Goal: Navigation & Orientation: Find specific page/section

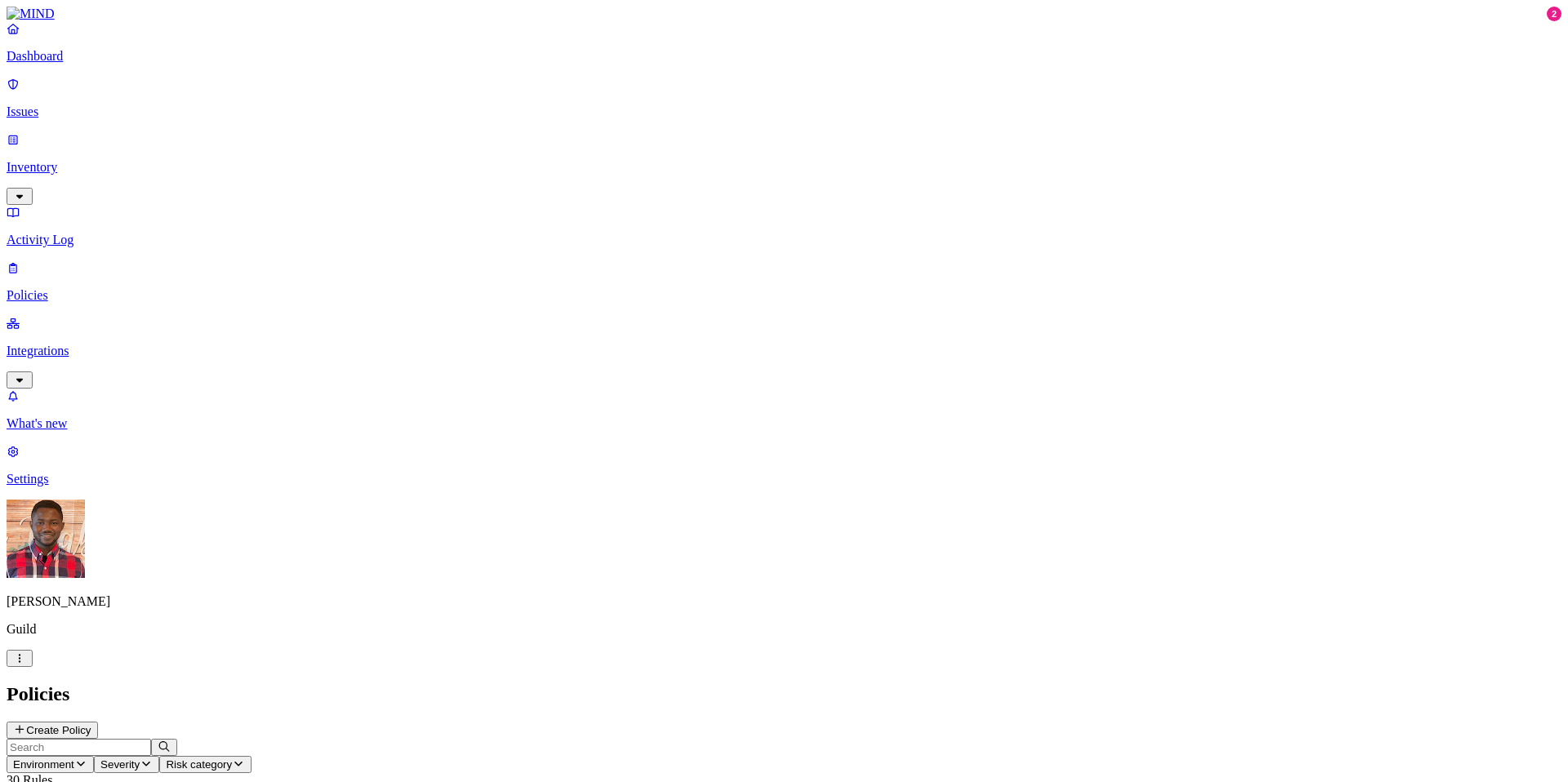
click at [144, 316] on link "Integrations" at bounding box center [783, 351] width 1555 height 70
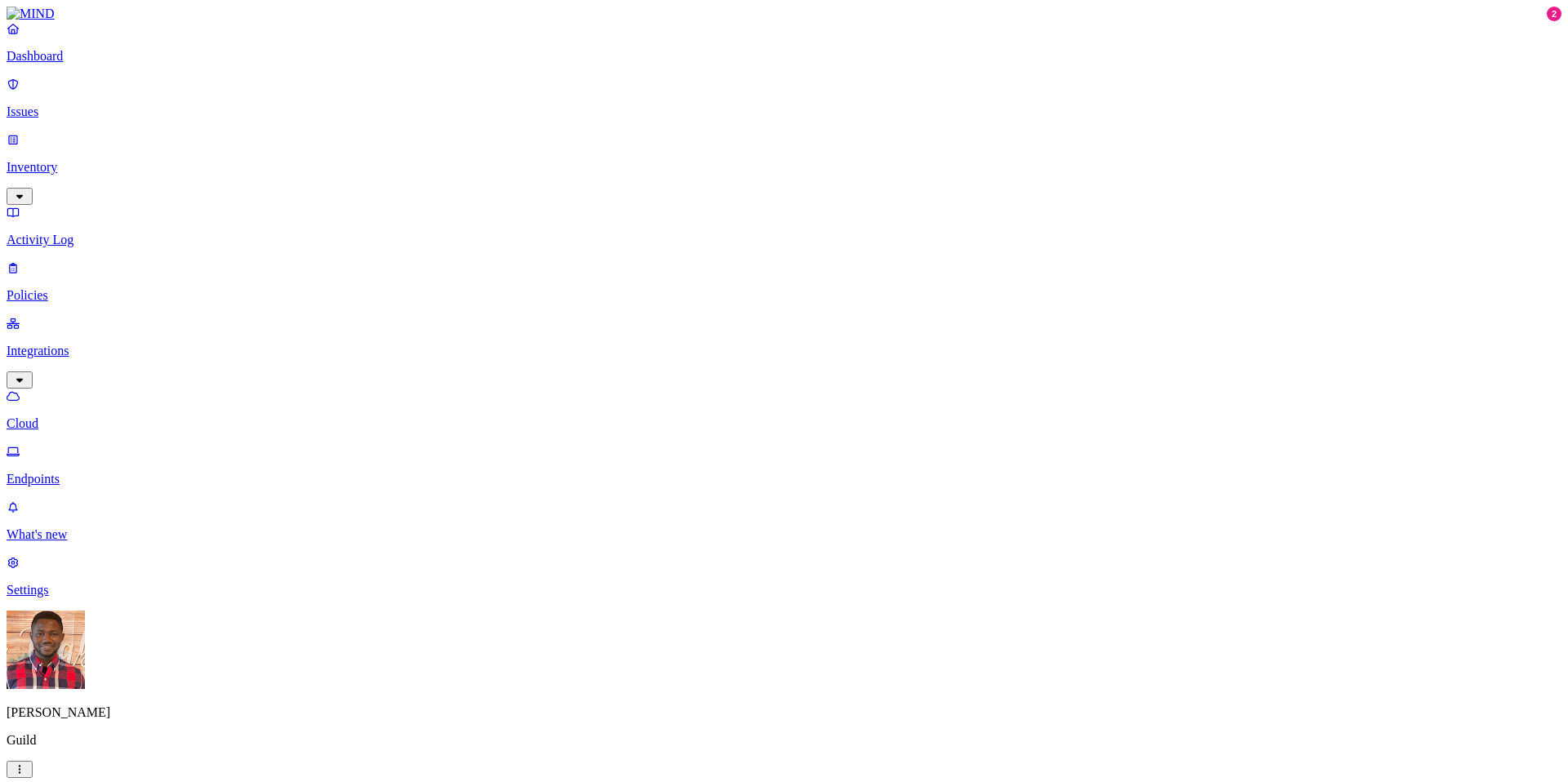
click at [81, 598] on p "Settings" at bounding box center [783, 590] width 1555 height 15
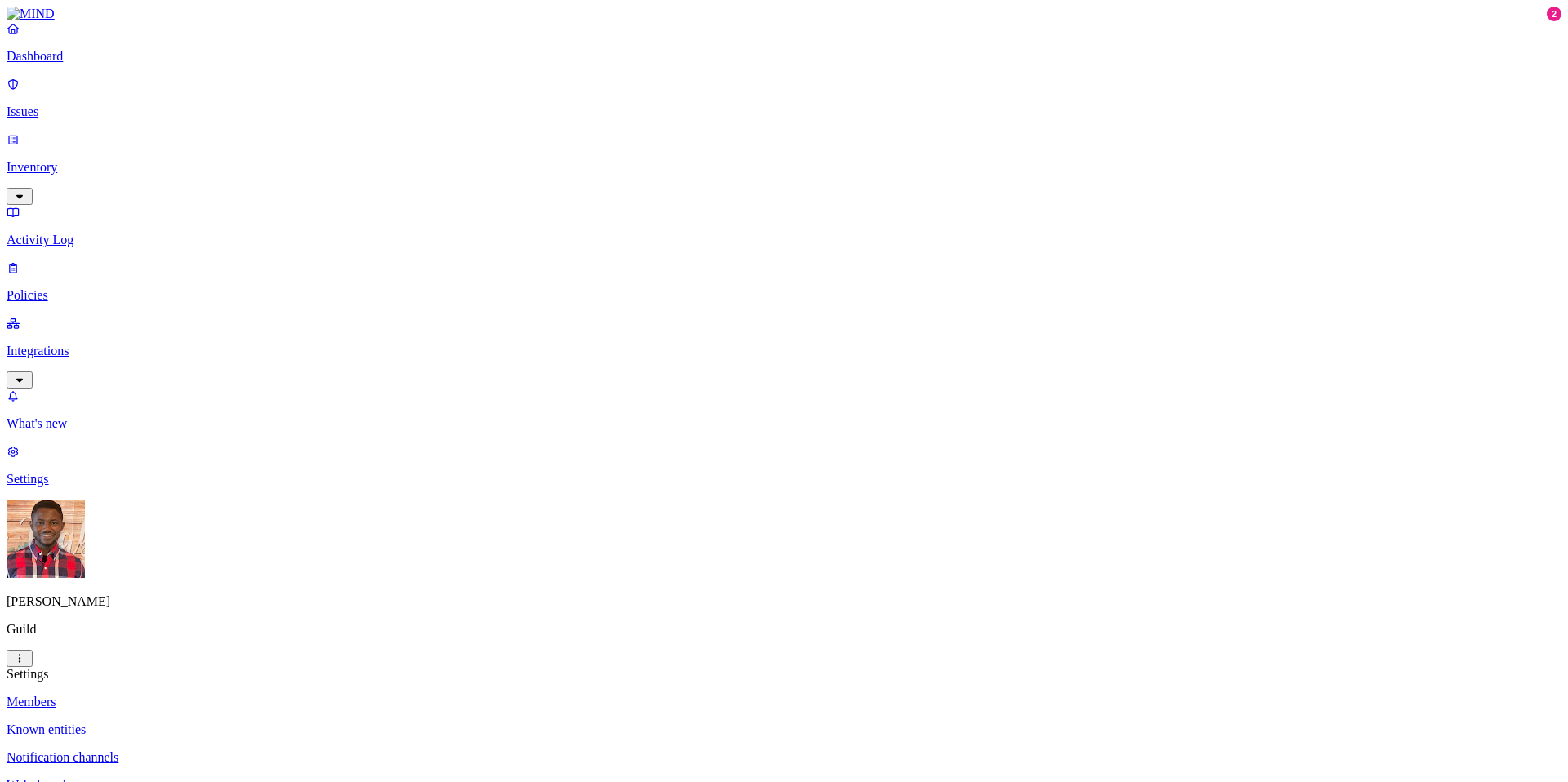
click at [244, 723] on p "Known entities" at bounding box center [783, 730] width 1555 height 15
click at [244, 695] on p "Members" at bounding box center [783, 702] width 1555 height 15
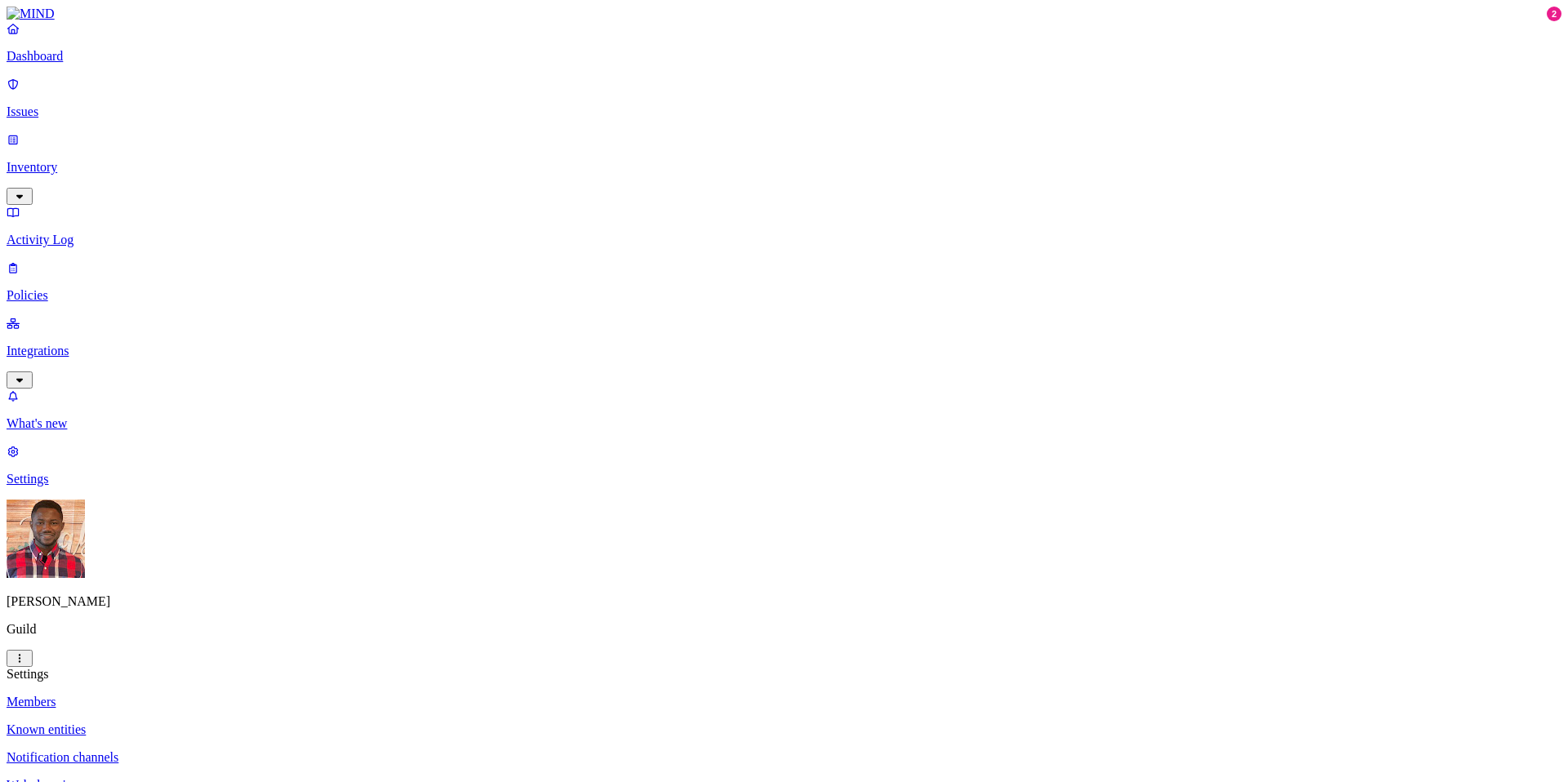
click at [255, 723] on p "Known entities" at bounding box center [783, 730] width 1555 height 15
click at [258, 695] on p "Members" at bounding box center [783, 702] width 1555 height 15
click at [269, 778] on p "Web domains" at bounding box center [783, 785] width 1555 height 15
click at [256, 778] on p "Web domains" at bounding box center [783, 785] width 1555 height 15
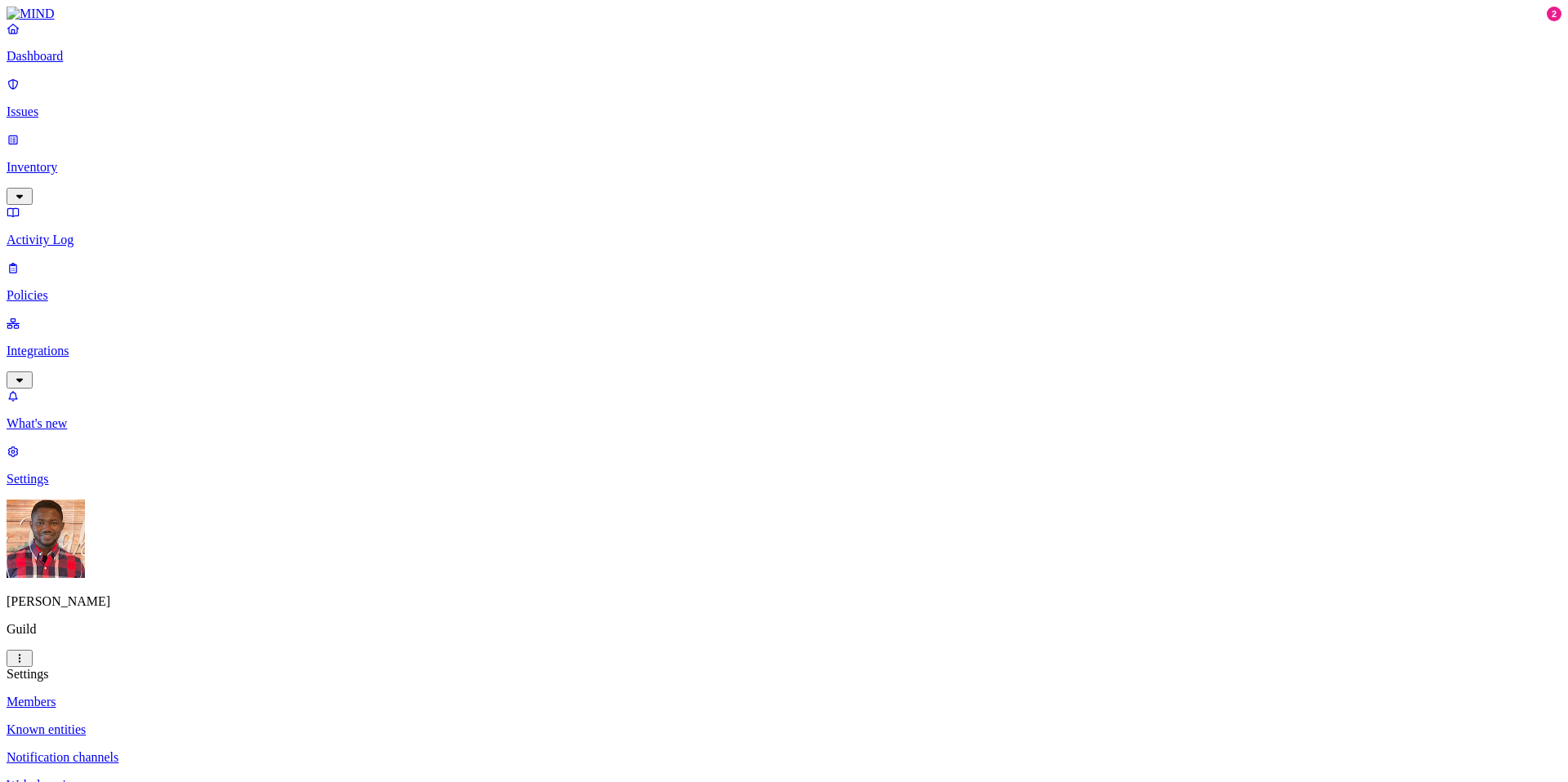
click at [97, 486] on p "Settings" at bounding box center [783, 479] width 1555 height 15
click at [265, 723] on p "Known entities" at bounding box center [783, 730] width 1555 height 15
click at [272, 751] on p "Notification channels" at bounding box center [783, 758] width 1555 height 15
click at [272, 778] on p "Web domains" at bounding box center [783, 785] width 1555 height 15
click at [267, 695] on nav "Members Known entities Notification channels Web domains Branding" at bounding box center [783, 758] width 1555 height 126
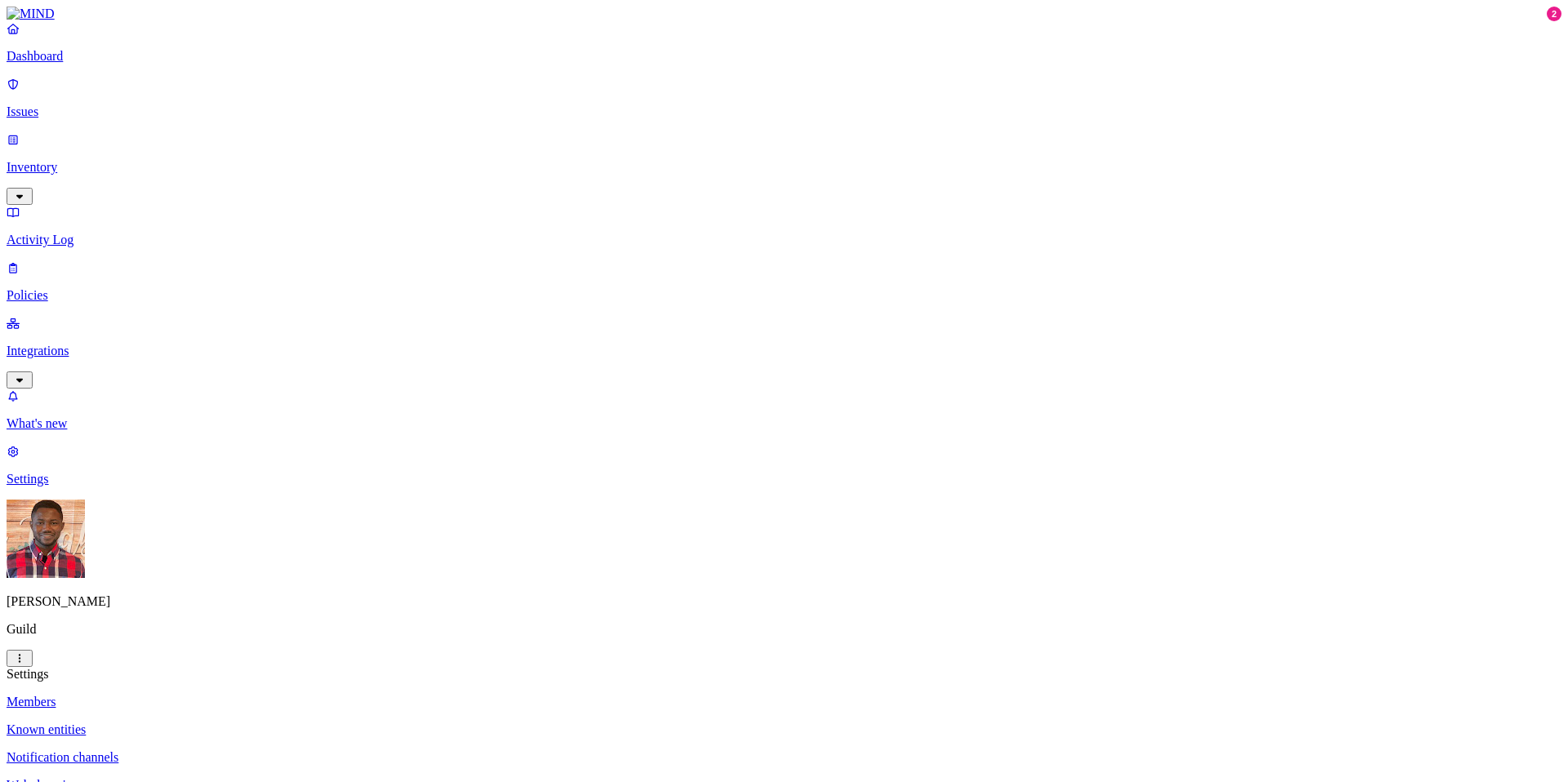
click at [239, 695] on link "Members" at bounding box center [783, 702] width 1555 height 15
click at [320, 723] on link "Known entities" at bounding box center [783, 730] width 1555 height 15
click at [283, 751] on p "Notification channels" at bounding box center [783, 758] width 1555 height 15
click at [69, 637] on div "[PERSON_NAME] Guild" at bounding box center [783, 615] width 1555 height 43
click at [63, 609] on p "[PERSON_NAME]" at bounding box center [783, 601] width 1555 height 15
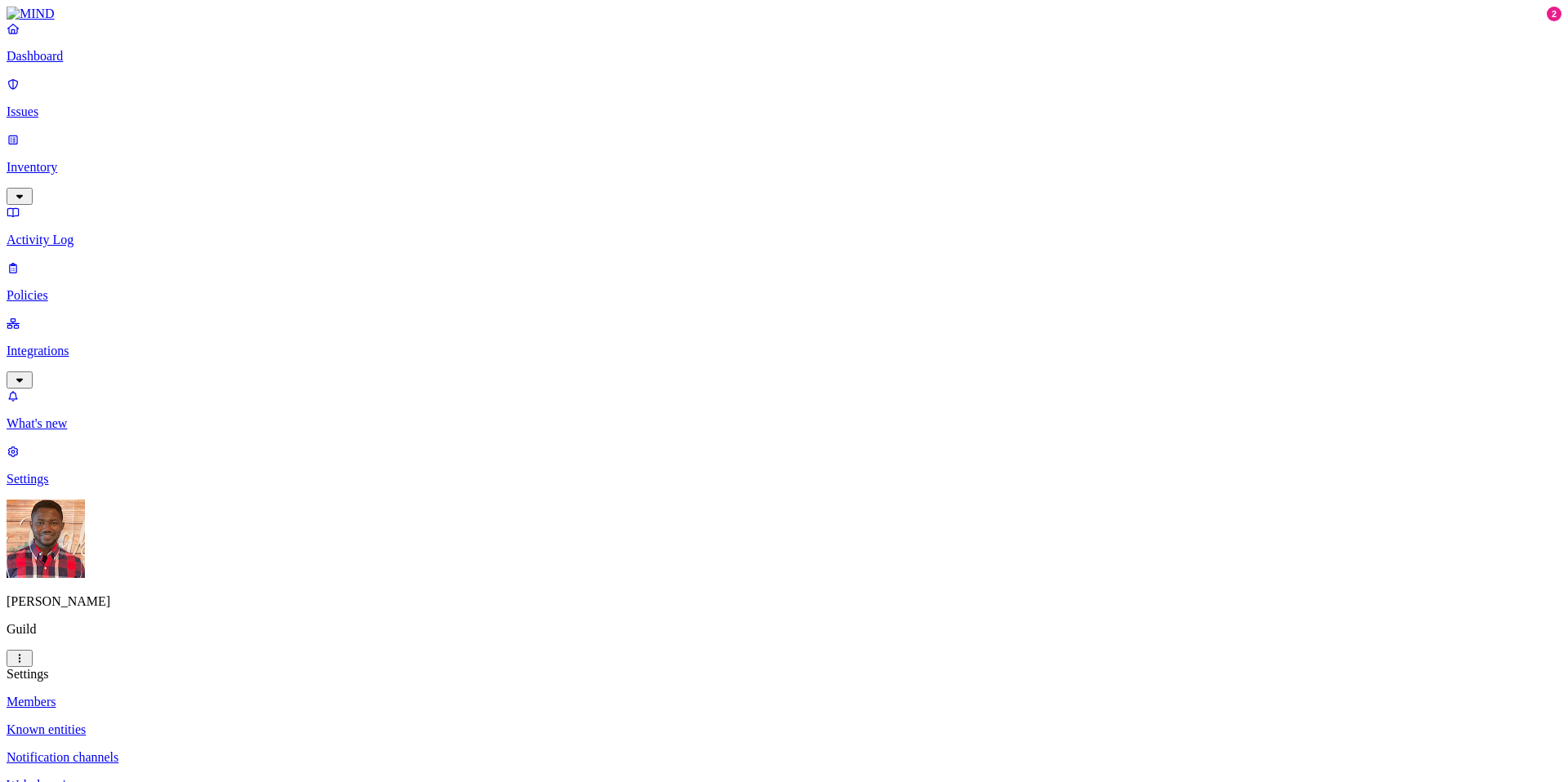
click at [148, 756] on html "Dashboard Issues Inventory Activity Log Policies Integrations What's new 2 Sett…" at bounding box center [784, 573] width 1568 height 1145
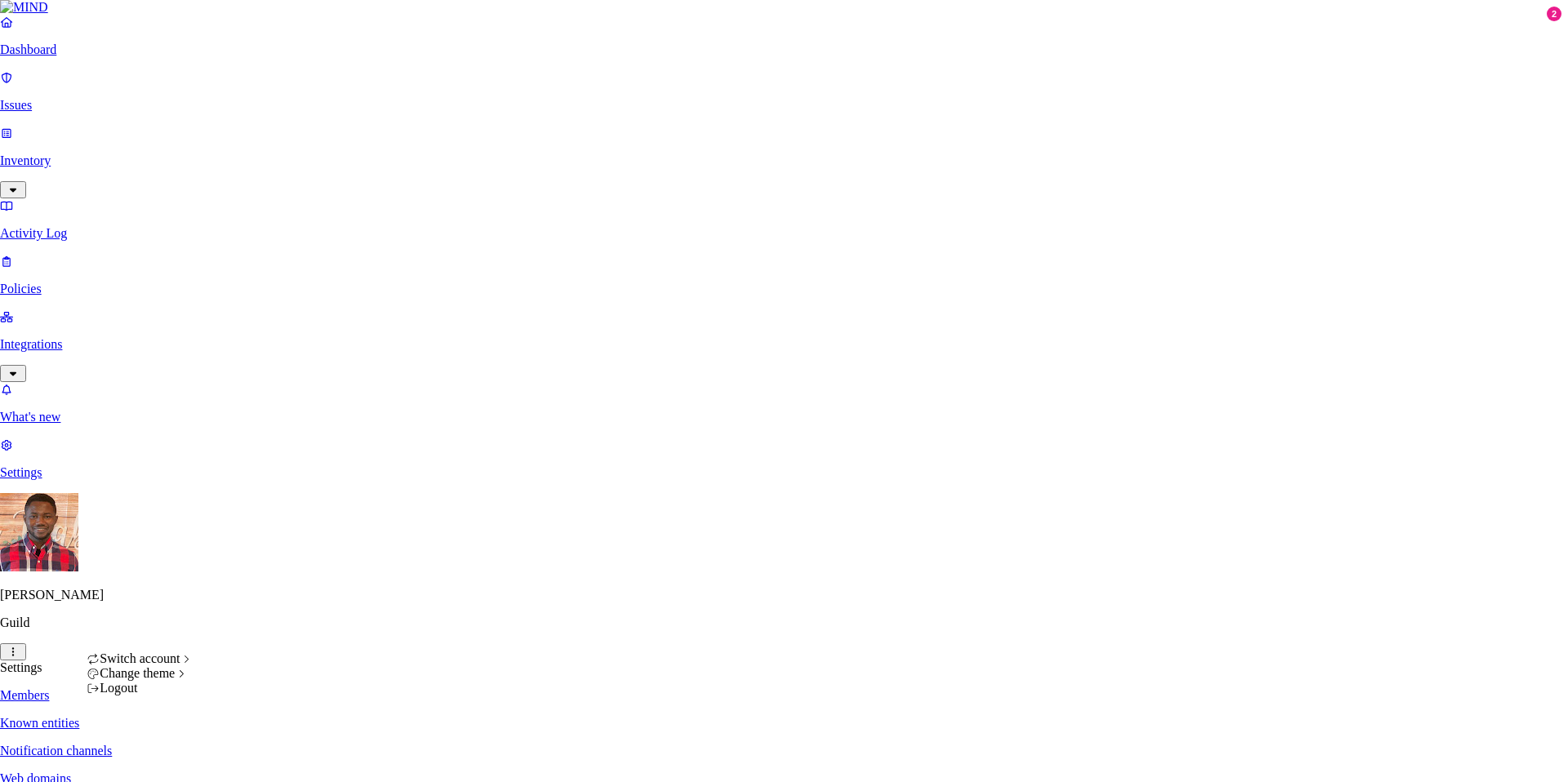
click at [157, 696] on div "Logout" at bounding box center [140, 688] width 107 height 15
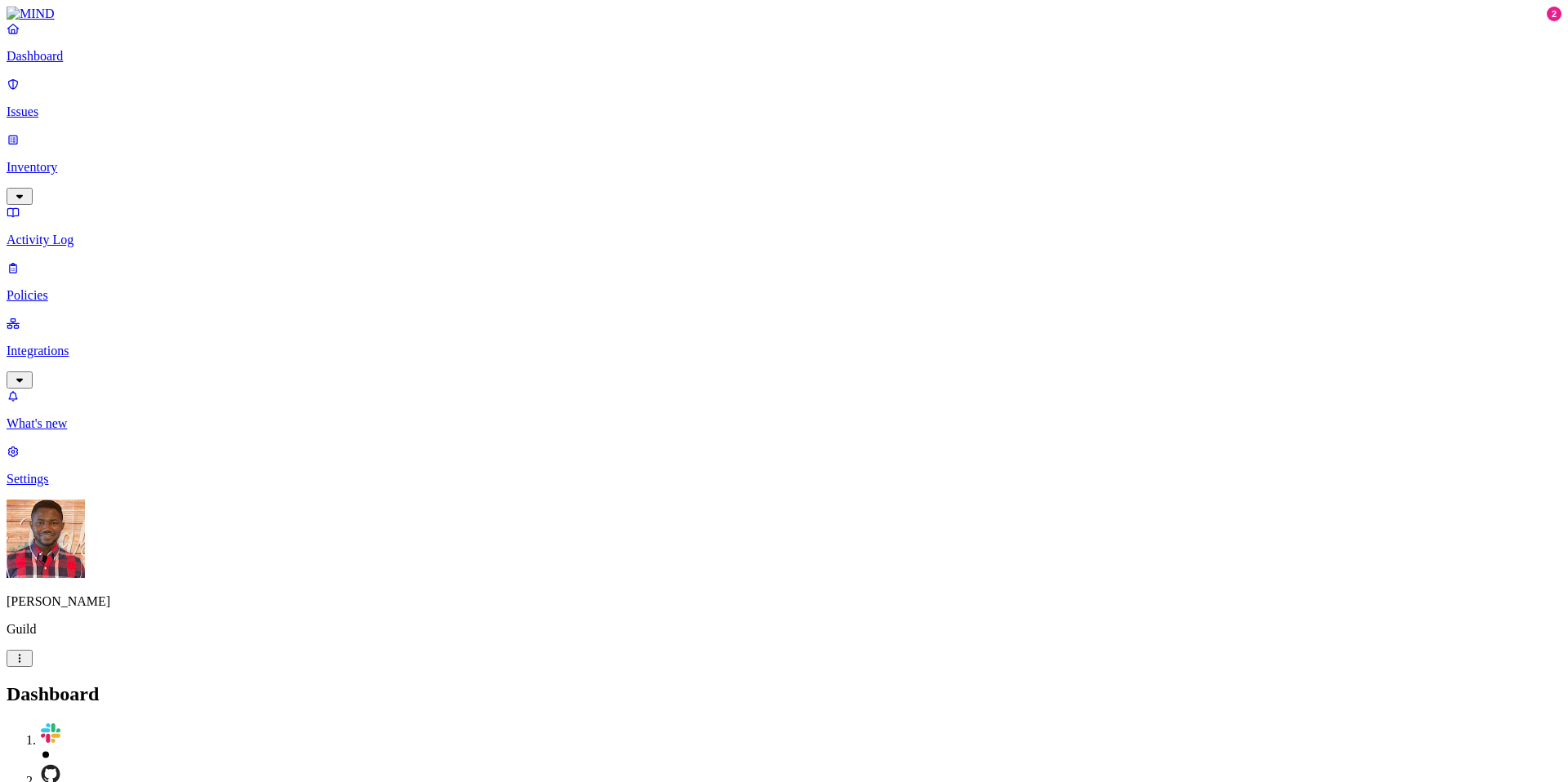
click at [81, 486] on link "Settings" at bounding box center [783, 465] width 1555 height 43
